Goal: Obtain resource: Obtain resource

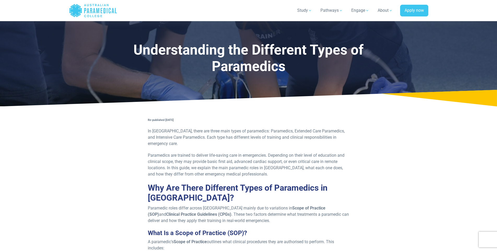
scroll to position [466, 0]
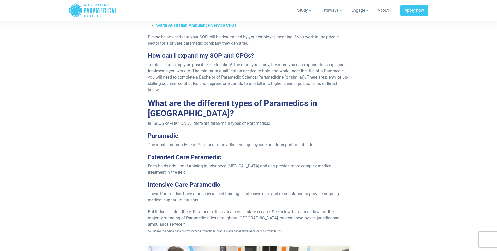
click at [253, 153] on h3 "Extended Care Paramedic" at bounding box center [248, 157] width 201 height 8
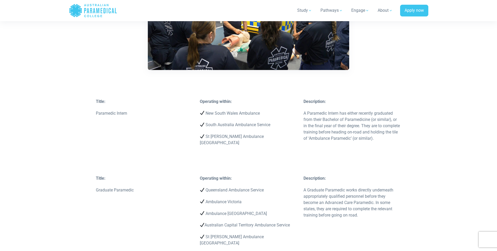
scroll to position [727, 0]
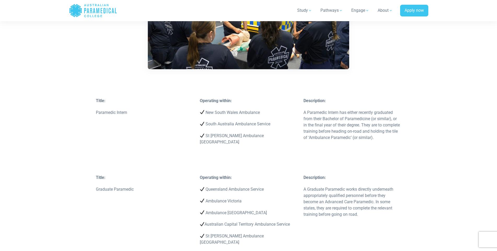
click at [225, 109] on p "New South Wales Ambulance" at bounding box center [249, 112] width 98 height 6
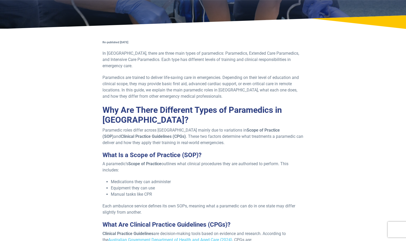
scroll to position [78, 0]
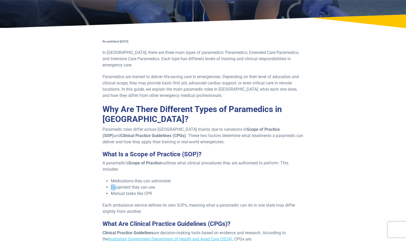
drag, startPoint x: 206, startPoint y: 174, endPoint x: 116, endPoint y: 180, distance: 90.5
click at [116, 180] on ul "Medications they can administer Equipment they can use Manual tasks like CPR" at bounding box center [203, 187] width 201 height 19
click at [121, 184] on li "Equipment they can use" at bounding box center [207, 187] width 193 height 6
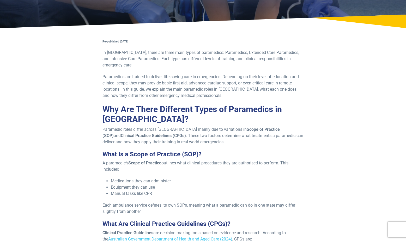
click at [129, 191] on li "Manual tasks like CPR" at bounding box center [207, 194] width 193 height 6
click at [130, 191] on li "Manual tasks like CPR" at bounding box center [207, 194] width 193 height 6
click at [180, 191] on li "Manual tasks like CPR" at bounding box center [207, 194] width 193 height 6
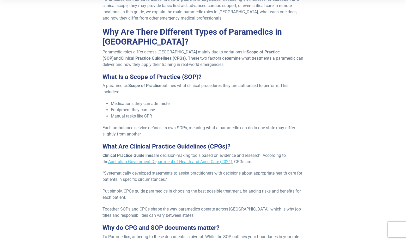
scroll to position [261, 0]
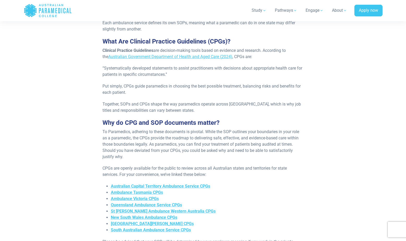
click at [308, 198] on div "Re-published 10th June, 2025 In Australia, there are three main types of parame…" at bounding box center [203, 200] width 312 height 691
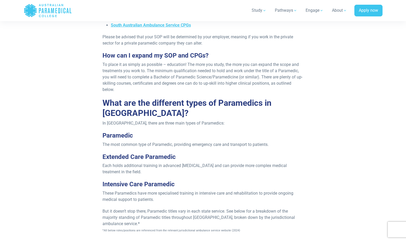
scroll to position [496, 0]
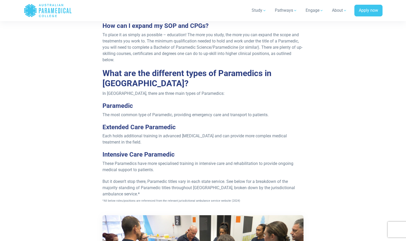
click at [137, 112] on span "The most common type of Paramedic, providing emergency care and transport to pa…" at bounding box center [186, 114] width 166 height 5
click at [176, 112] on span "The most common type of Paramedic, providing emergency care and transport to pa…" at bounding box center [186, 114] width 166 height 5
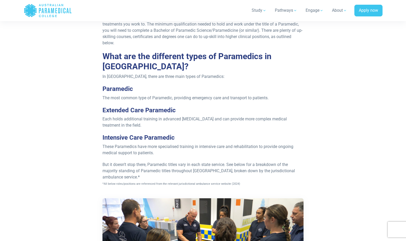
scroll to position [522, 0]
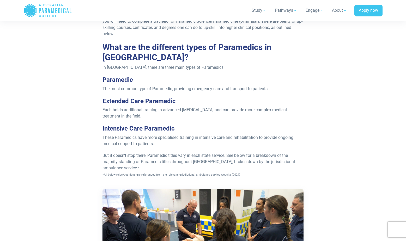
click at [151, 153] on span "But it doesn’t stop there, Paramedic titles vary in each state service. See bel…" at bounding box center [199, 165] width 193 height 24
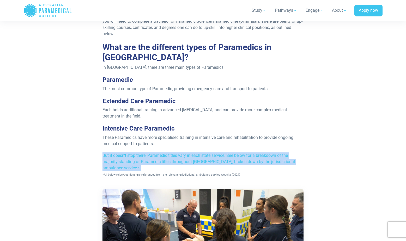
click at [151, 153] on span "But it doesn’t stop there, Paramedic titles vary in each state service. See bel…" at bounding box center [199, 165] width 193 height 24
click at [180, 162] on p "But it doesn’t stop there, Paramedic titles vary in each state service. See bel…" at bounding box center [203, 165] width 201 height 25
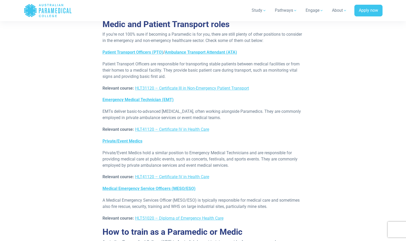
scroll to position [2166, 0]
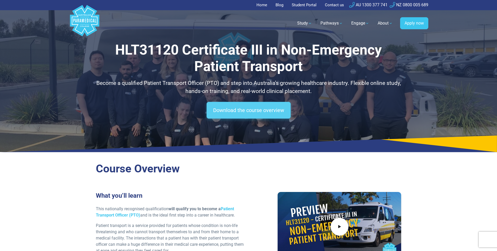
click at [250, 111] on link "Download the course overview" at bounding box center [248, 110] width 84 height 17
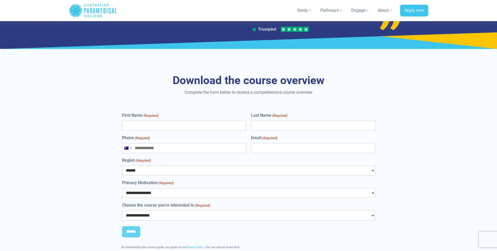
scroll to position [2396, 0]
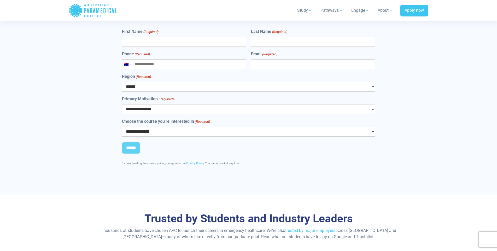
click at [212, 91] on div "**********" at bounding box center [248, 82] width 253 height 108
click at [214, 104] on select "**********" at bounding box center [248, 109] width 253 height 10
click at [220, 145] on div "**********" at bounding box center [248, 99] width 260 height 142
click at [220, 127] on select "**********" at bounding box center [248, 132] width 253 height 10
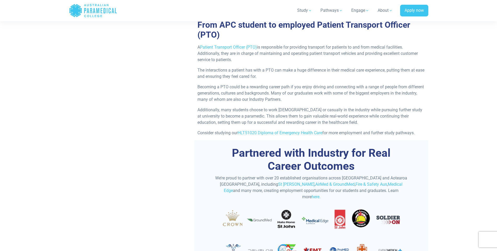
scroll to position [1561, 0]
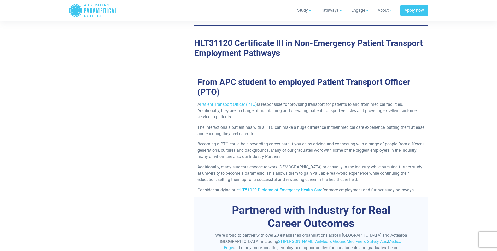
drag, startPoint x: 287, startPoint y: 180, endPoint x: 277, endPoint y: 177, distance: 10.7
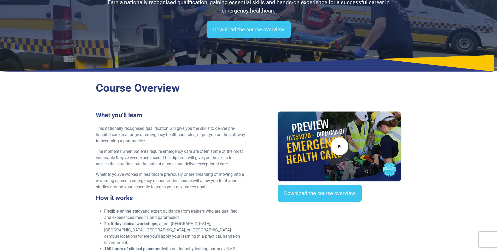
scroll to position [157, 0]
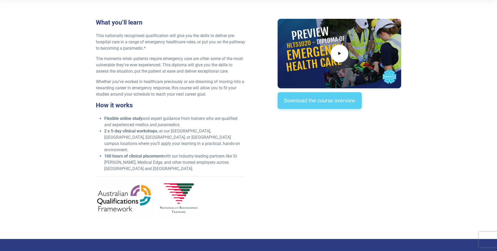
click at [301, 98] on link "Download the course overview" at bounding box center [319, 100] width 84 height 17
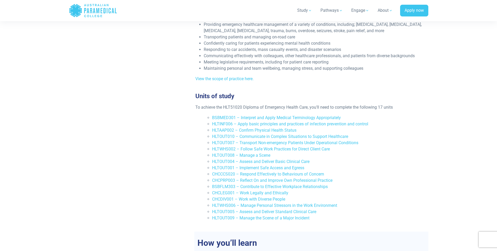
scroll to position [1028, 0]
